Goal: Task Accomplishment & Management: Use online tool/utility

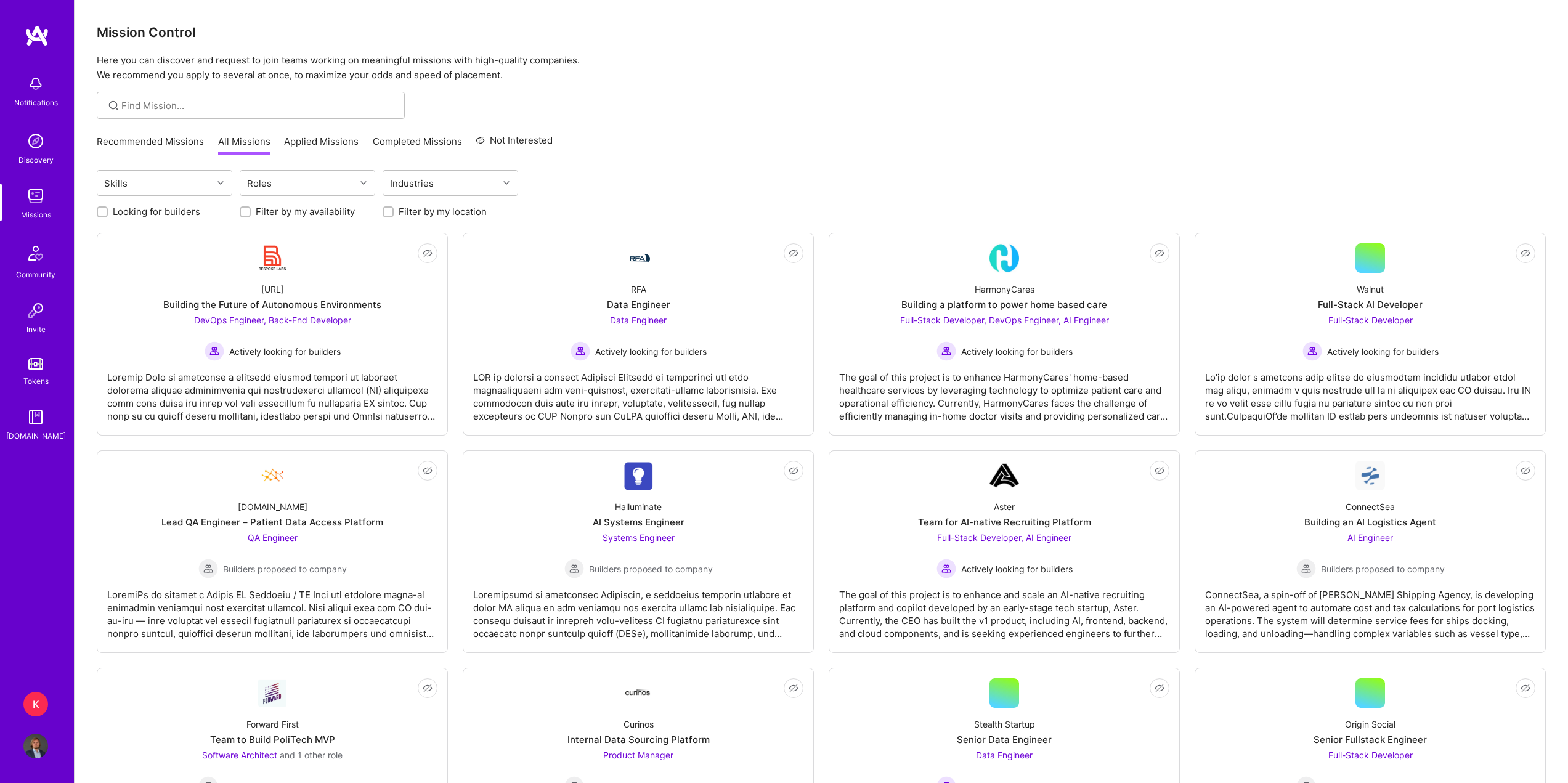
click at [145, 145] on link "Recommended Missions" at bounding box center [150, 145] width 107 height 21
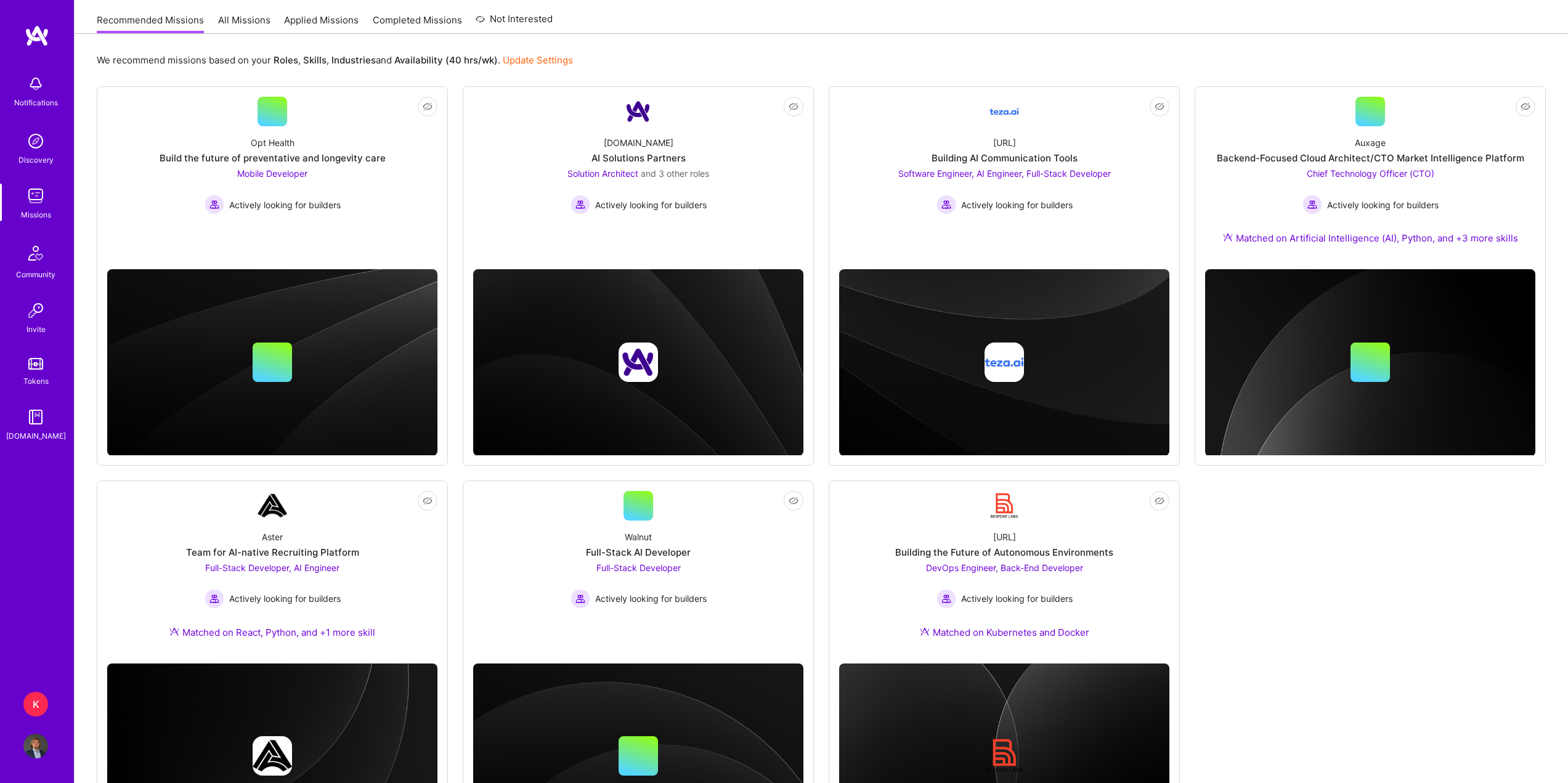
scroll to position [123, 0]
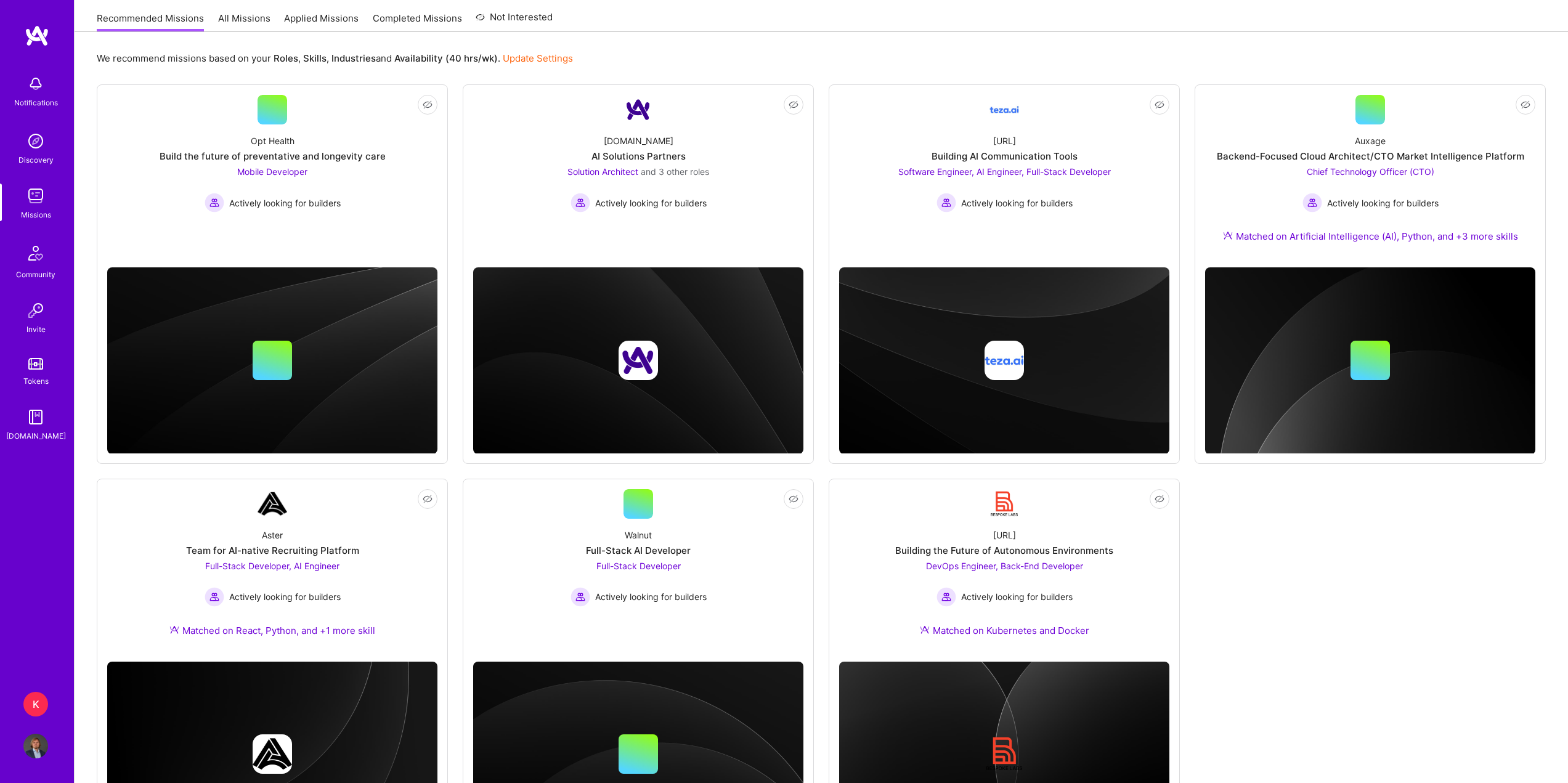
click at [35, 708] on div "K" at bounding box center [35, 704] width 25 height 25
